Goal: Transaction & Acquisition: Download file/media

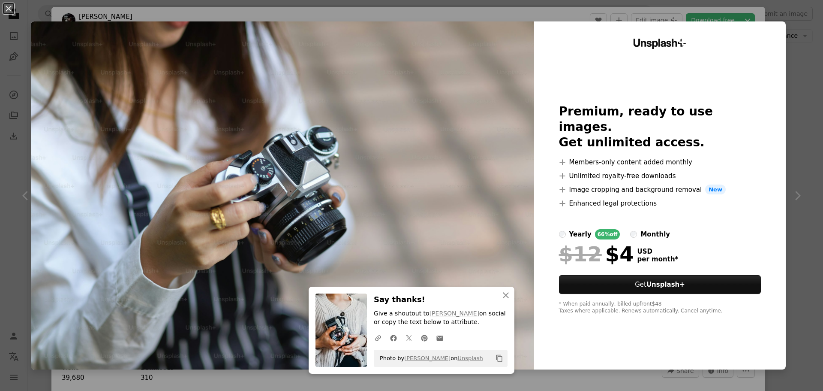
scroll to position [1286, 0]
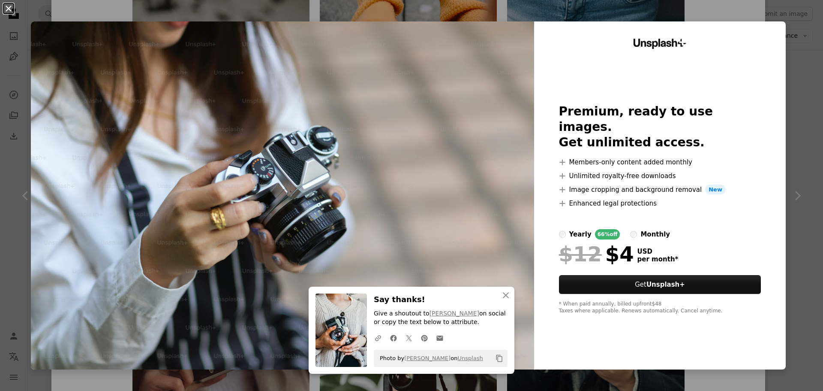
click at [12, 14] on button "An X shape" at bounding box center [8, 8] width 10 height 10
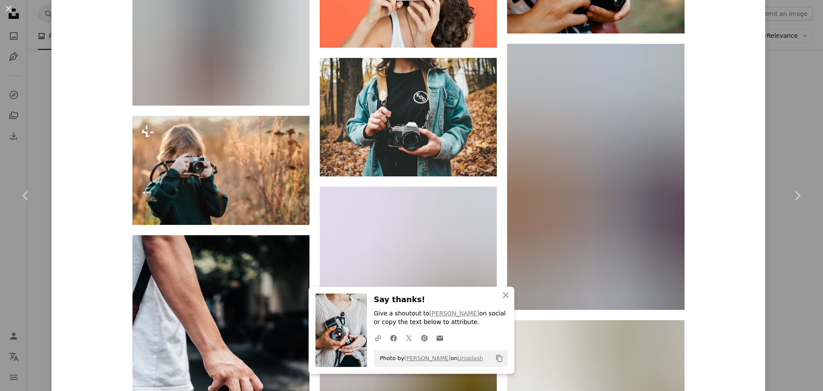
scroll to position [7818, 0]
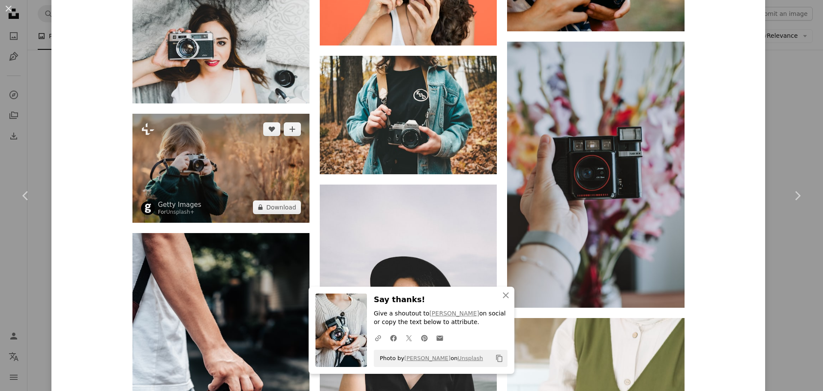
click at [275, 163] on img at bounding box center [220, 168] width 177 height 109
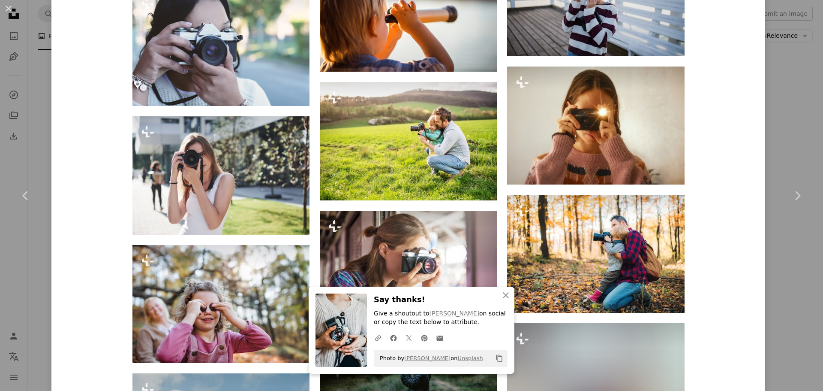
scroll to position [1758, 0]
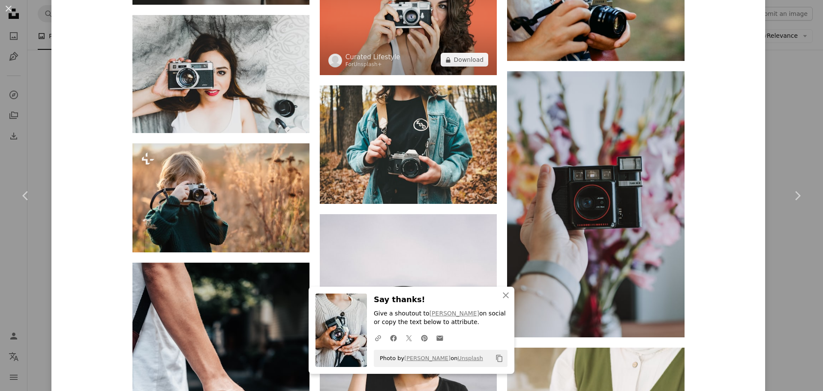
scroll to position [7803, 0]
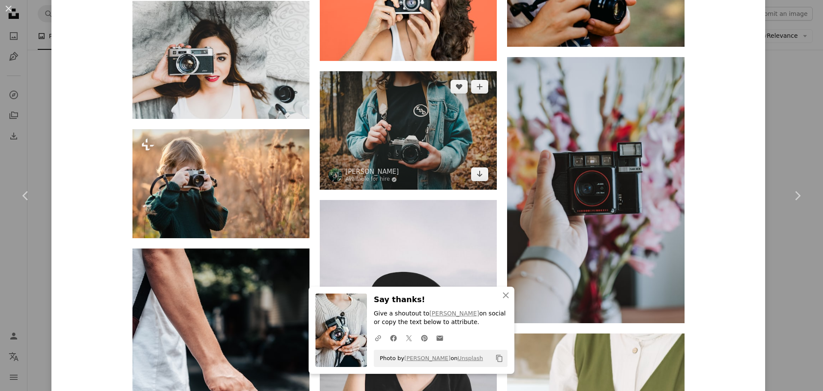
click at [452, 133] on img at bounding box center [408, 130] width 177 height 118
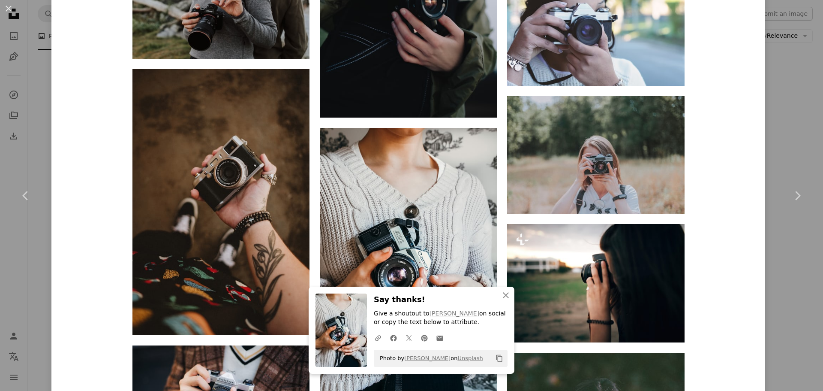
scroll to position [1672, 0]
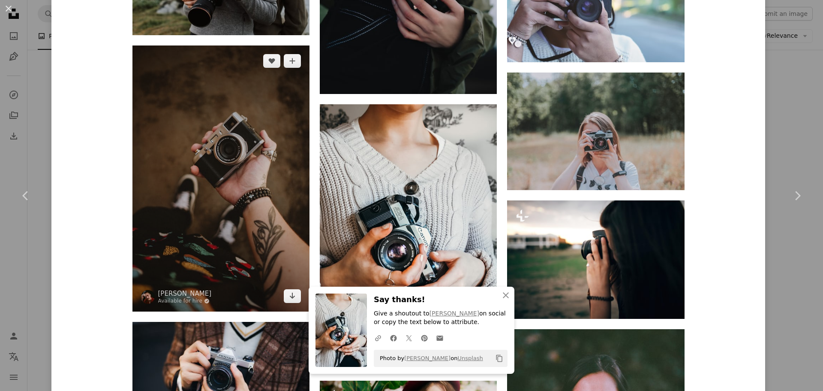
click at [217, 160] on img at bounding box center [220, 178] width 177 height 266
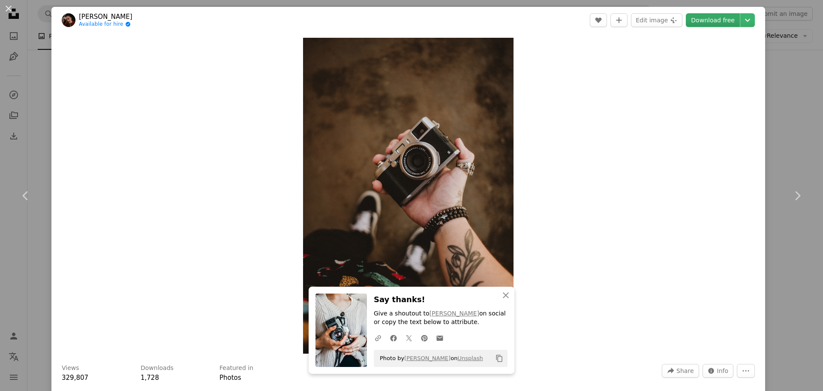
click at [705, 22] on link "Download free" at bounding box center [713, 20] width 54 height 14
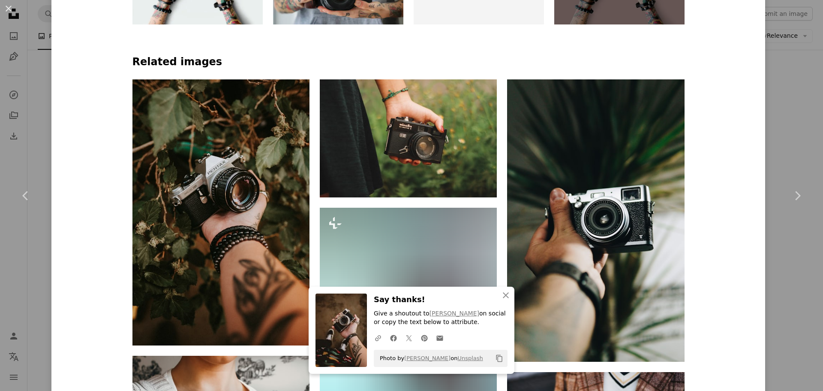
scroll to position [643, 0]
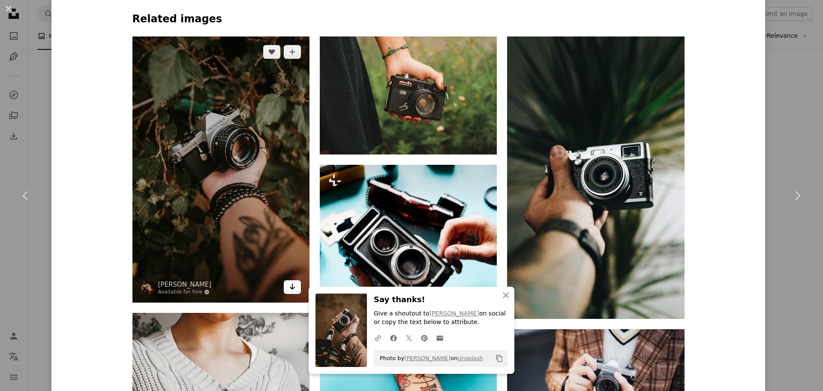
click at [289, 290] on icon "Arrow pointing down" at bounding box center [292, 286] width 7 height 10
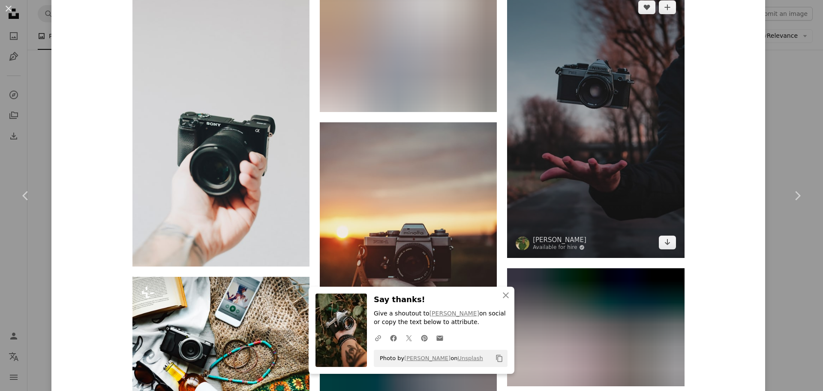
scroll to position [6407, 0]
